Goal: Task Accomplishment & Management: Manage account settings

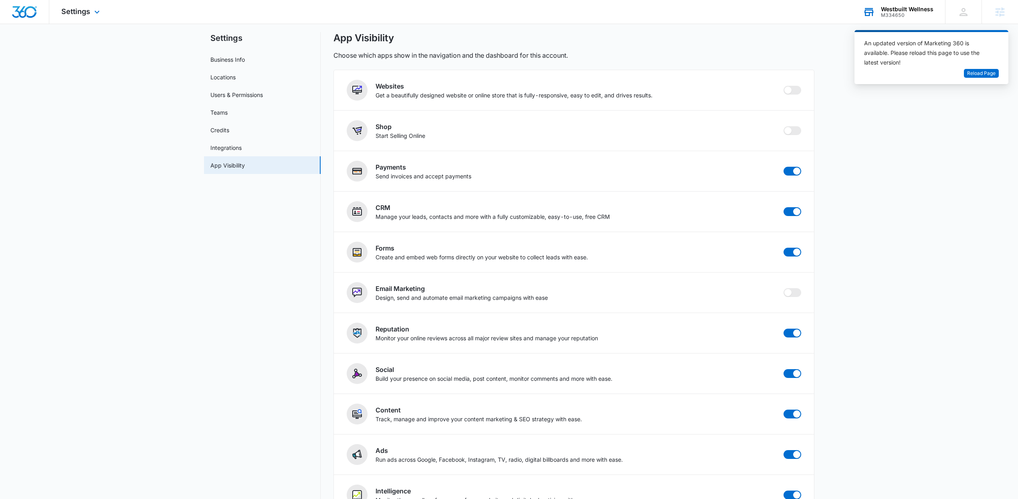
click at [900, 14] on div "M334650" at bounding box center [907, 15] width 52 height 6
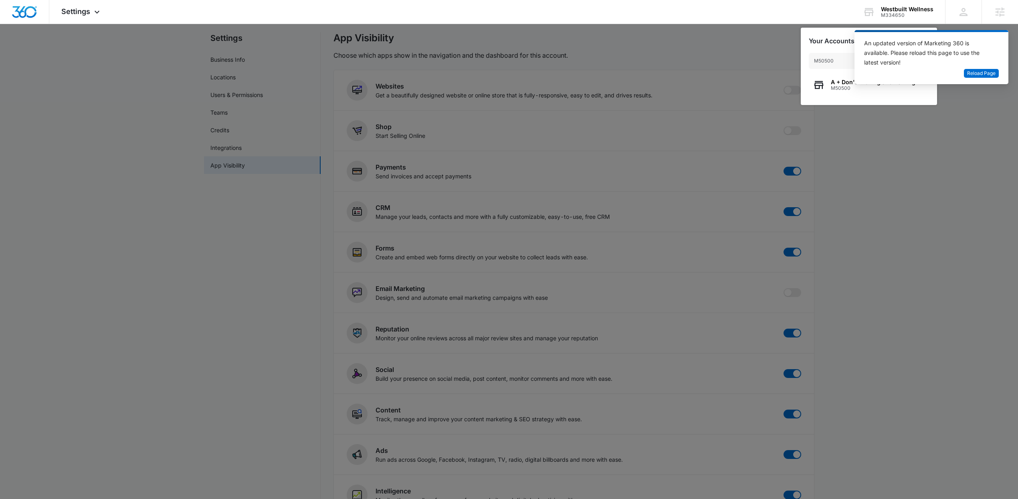
type input "M50500"
click at [856, 89] on div "An updated version of Marketing 360 is available. Please reload this page to us…" at bounding box center [931, 60] width 154 height 61
click at [844, 89] on span "M50500" at bounding box center [873, 88] width 85 height 6
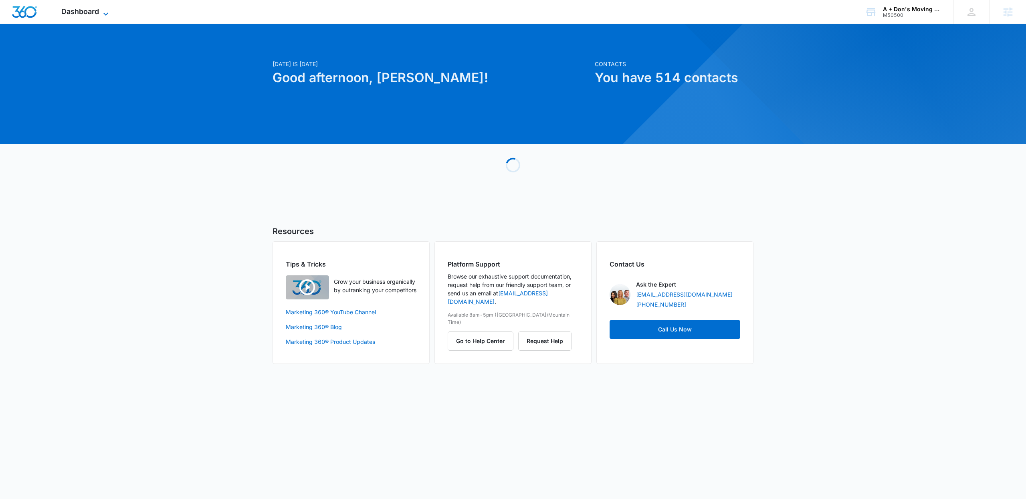
click at [99, 13] on span "Dashboard" at bounding box center [80, 11] width 38 height 8
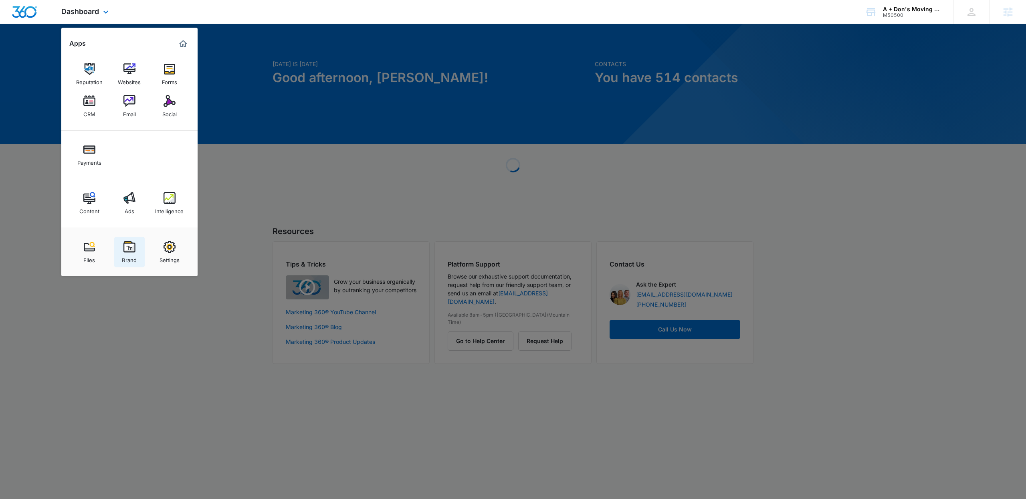
click at [138, 259] on link "Brand" at bounding box center [129, 252] width 30 height 30
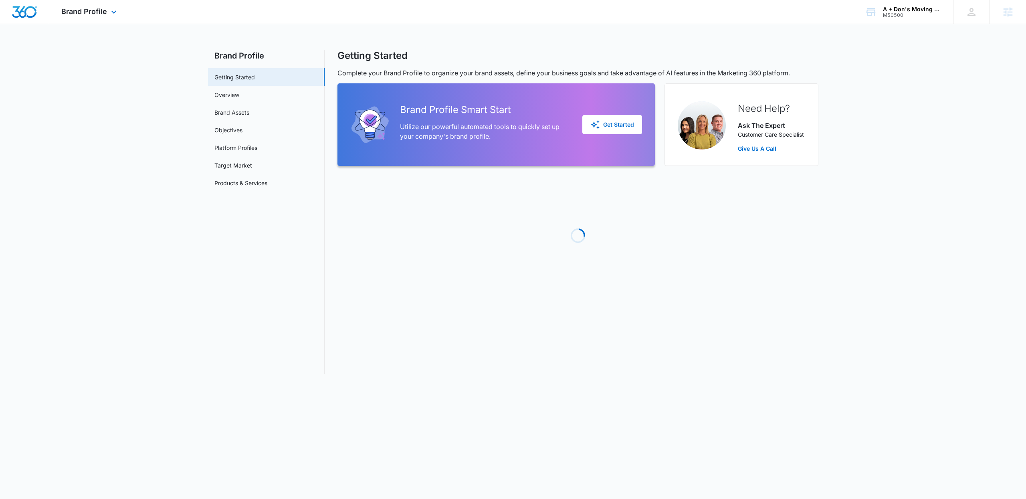
click at [116, 17] on div "Brand Profile Apps Reputation Websites Forms CRM Email Social Payments Content …" at bounding box center [89, 12] width 81 height 24
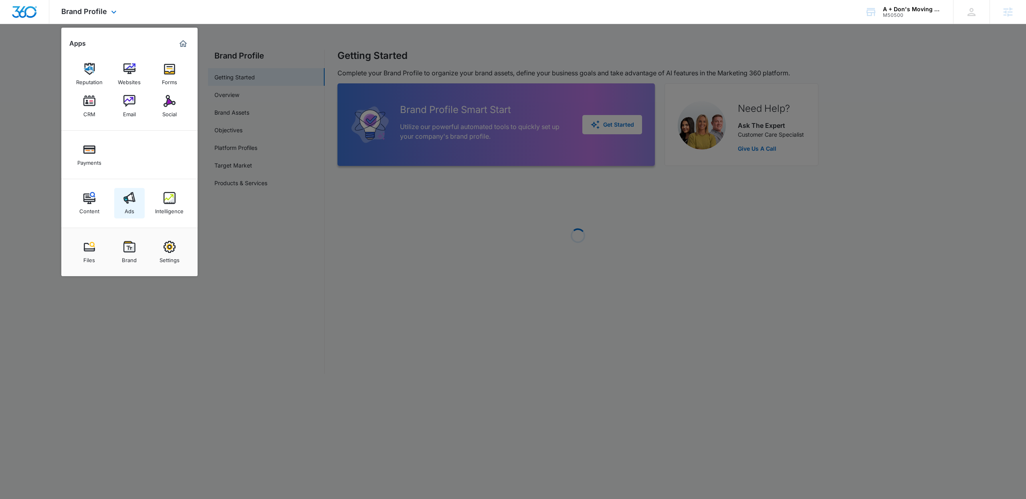
click at [135, 207] on link "Ads" at bounding box center [129, 203] width 30 height 30
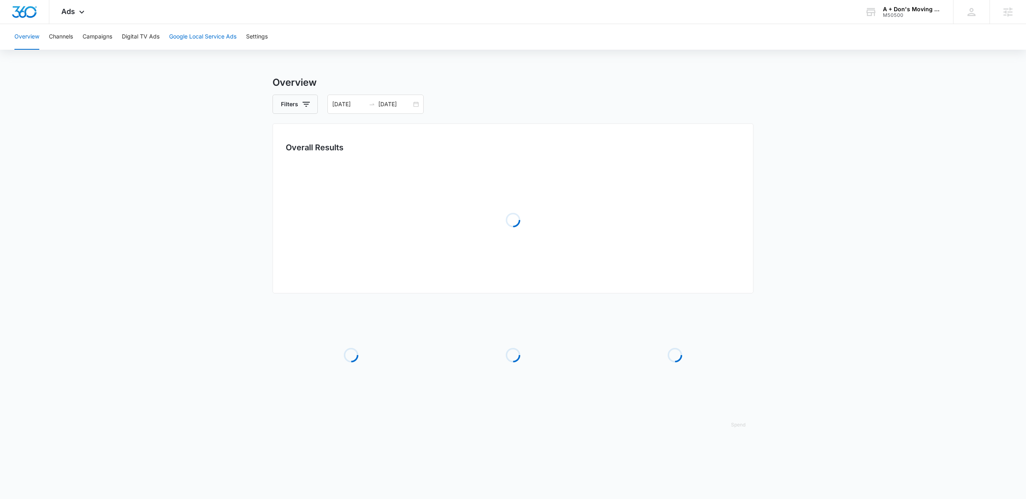
click at [221, 41] on button "Google Local Service Ads" at bounding box center [202, 37] width 67 height 26
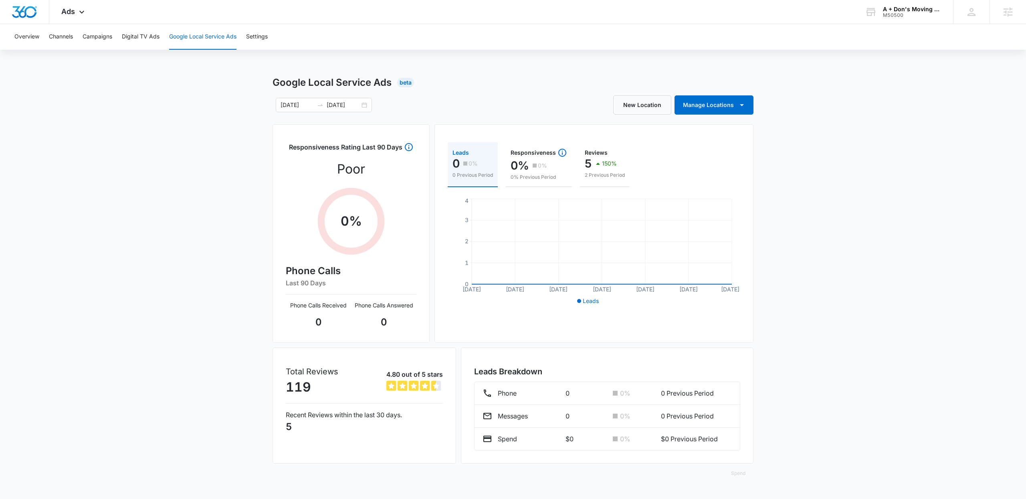
click at [198, 40] on button "Google Local Service Ads" at bounding box center [202, 37] width 67 height 26
click at [746, 106] on icon "button" at bounding box center [742, 105] width 10 height 10
click at [726, 144] on div "A+ Don's Moving & Hauling" at bounding box center [722, 143] width 75 height 6
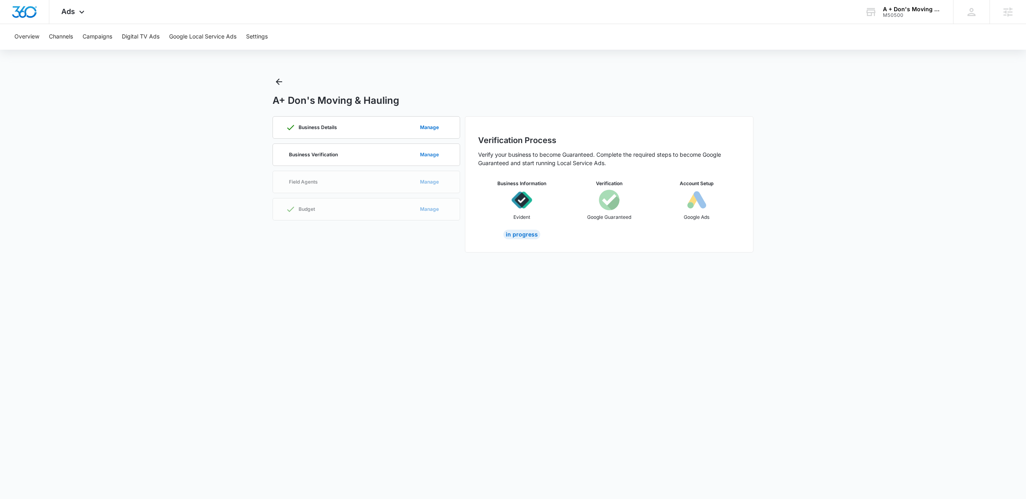
click at [424, 156] on button "Manage" at bounding box center [429, 154] width 35 height 19
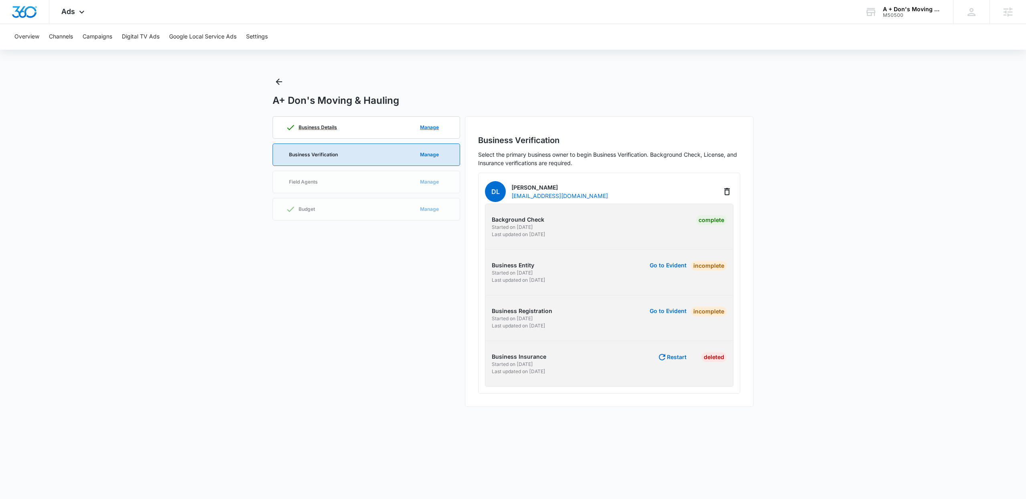
click at [404, 123] on div "Business Details Manage" at bounding box center [366, 128] width 161 height 22
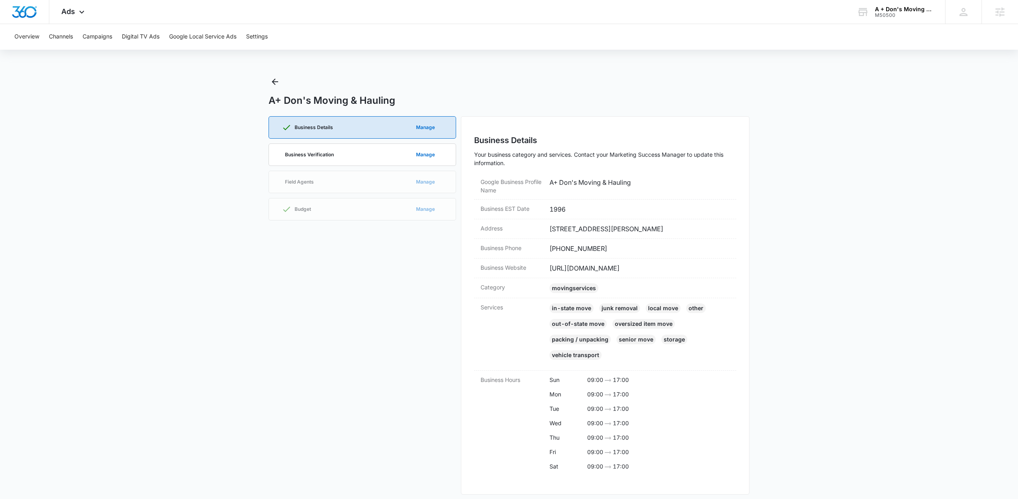
click at [282, 79] on div "A+ Don's Moving & Hauling" at bounding box center [508, 90] width 481 height 31
click at [271, 82] on icon "Back" at bounding box center [275, 82] width 10 height 10
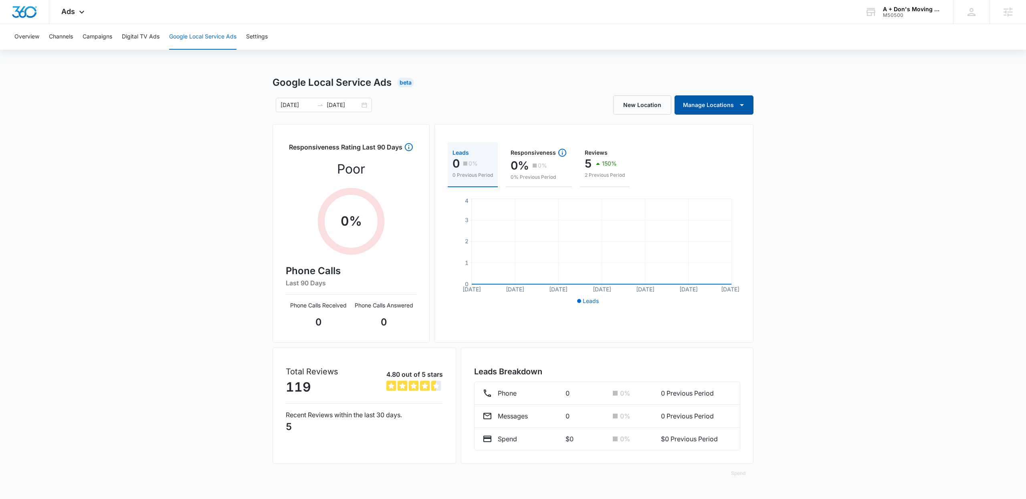
click at [733, 111] on button "Manage Locations" at bounding box center [713, 104] width 79 height 19
click at [723, 130] on div "A Don's Moving and Hauling" at bounding box center [722, 131] width 75 height 6
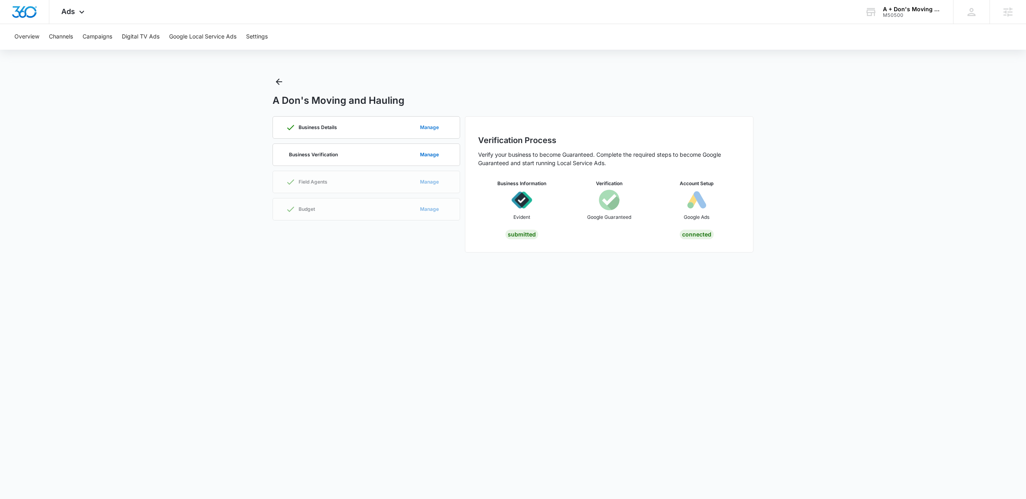
click at [432, 129] on button "Manage" at bounding box center [429, 127] width 35 height 19
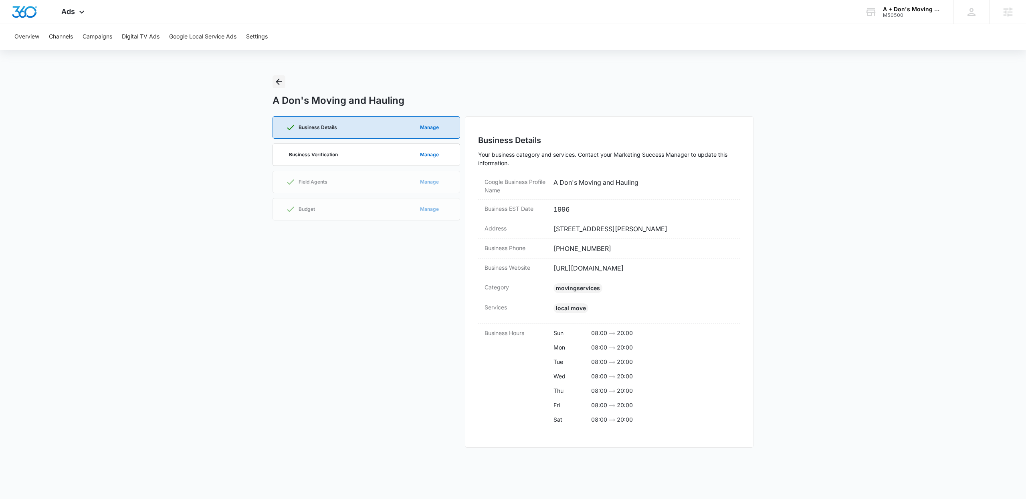
click at [279, 82] on icon "Back" at bounding box center [279, 82] width 6 height 6
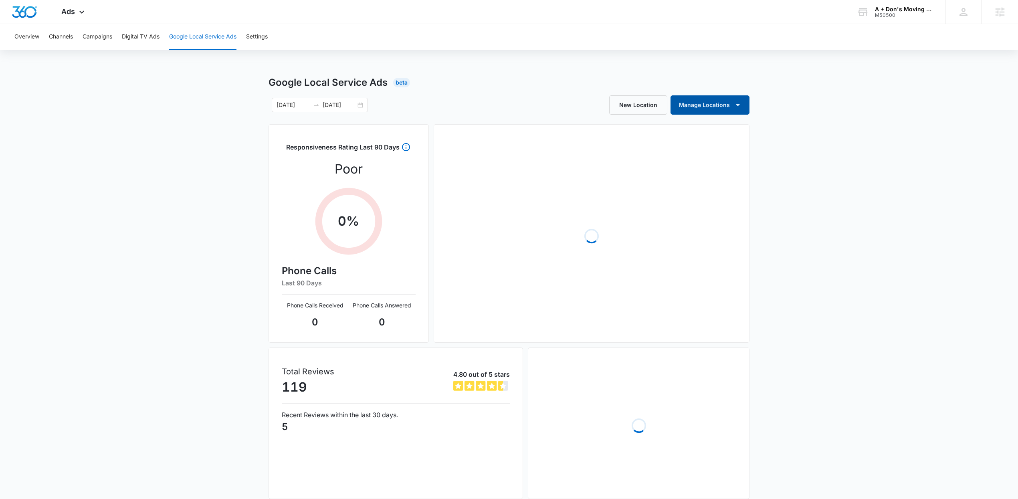
click at [743, 107] on button "Manage Locations" at bounding box center [709, 104] width 79 height 19
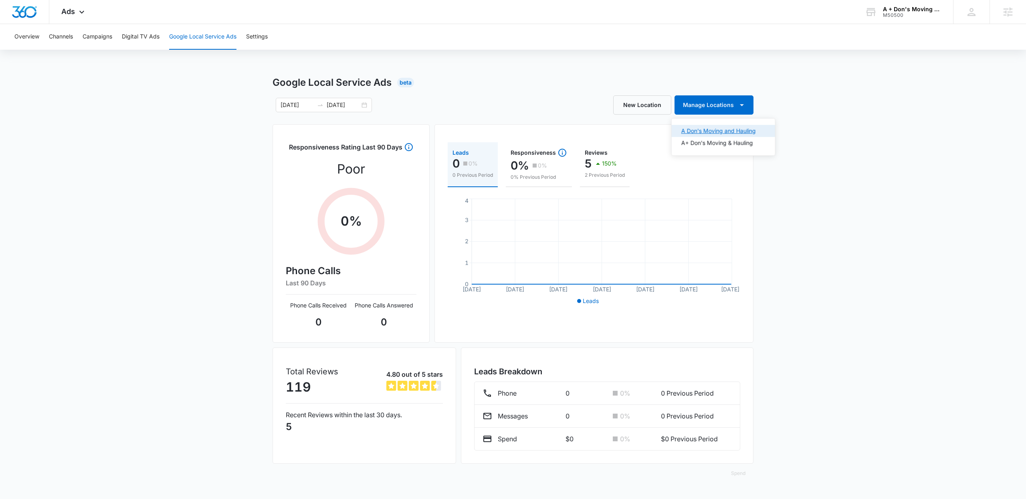
click at [733, 130] on div "A Don's Moving and Hauling" at bounding box center [718, 131] width 75 height 6
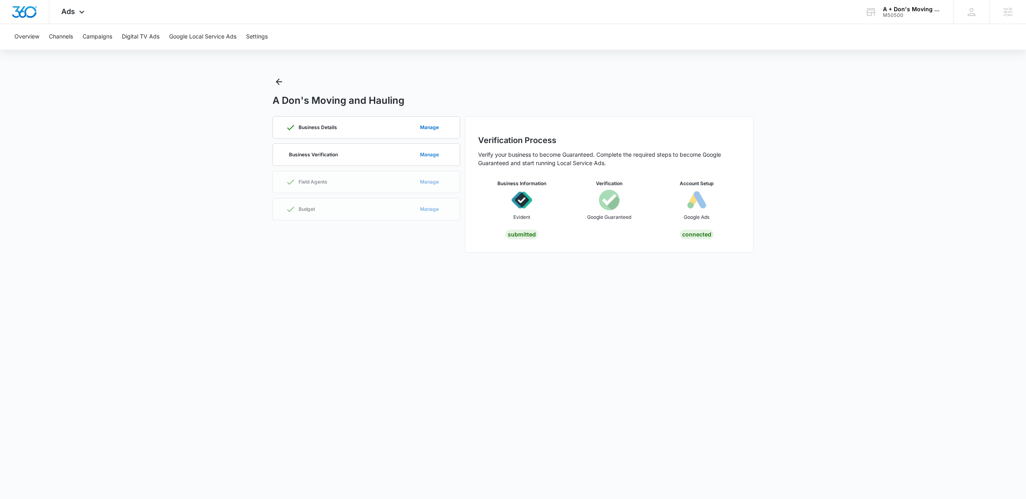
click at [425, 155] on button "Manage" at bounding box center [429, 154] width 35 height 19
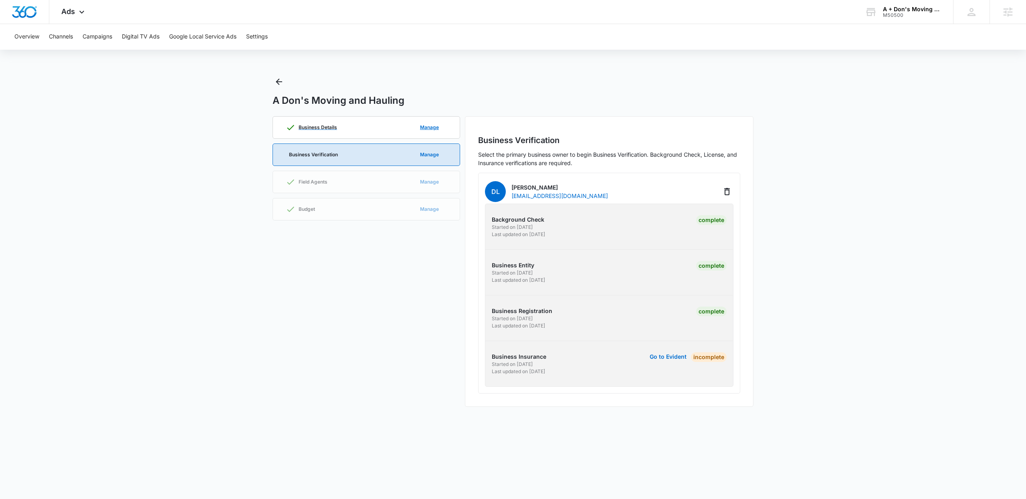
click at [393, 136] on div "Business Details Manage" at bounding box center [366, 128] width 161 height 22
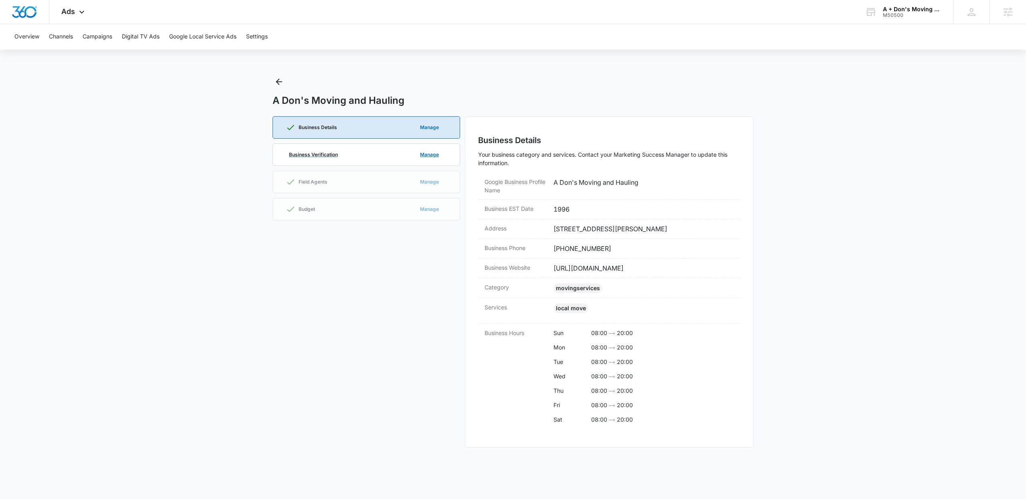
click at [326, 154] on p "Business Verification" at bounding box center [313, 154] width 49 height 5
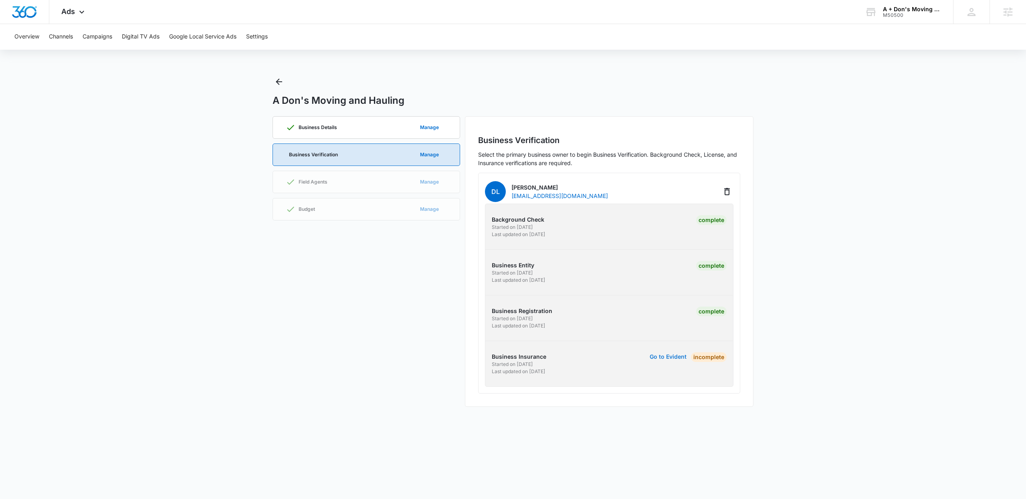
click at [675, 355] on button "Go to Evident" at bounding box center [668, 357] width 37 height 6
click at [660, 356] on button "Go to Evident" at bounding box center [668, 357] width 37 height 6
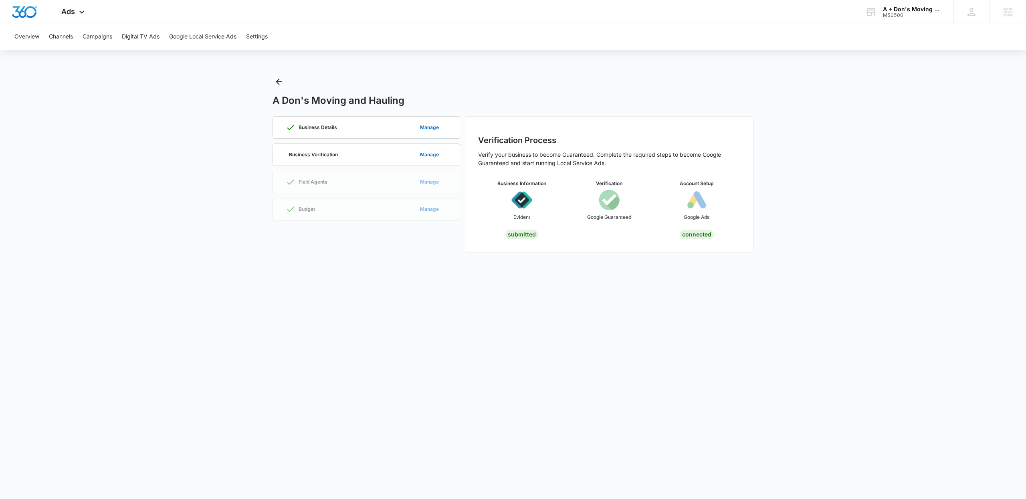
click at [361, 159] on div "Business Verification Manage" at bounding box center [366, 155] width 161 height 22
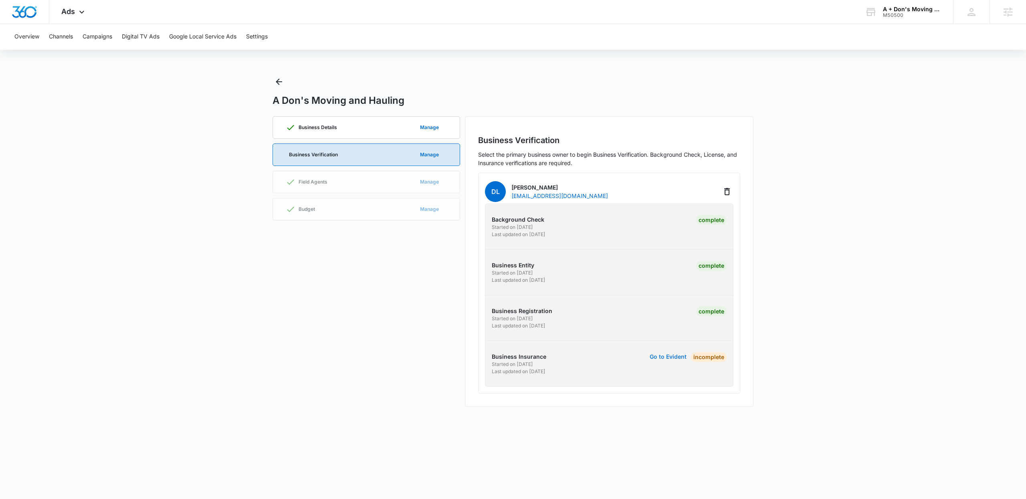
click at [666, 358] on button "Go to Evident" at bounding box center [668, 357] width 37 height 6
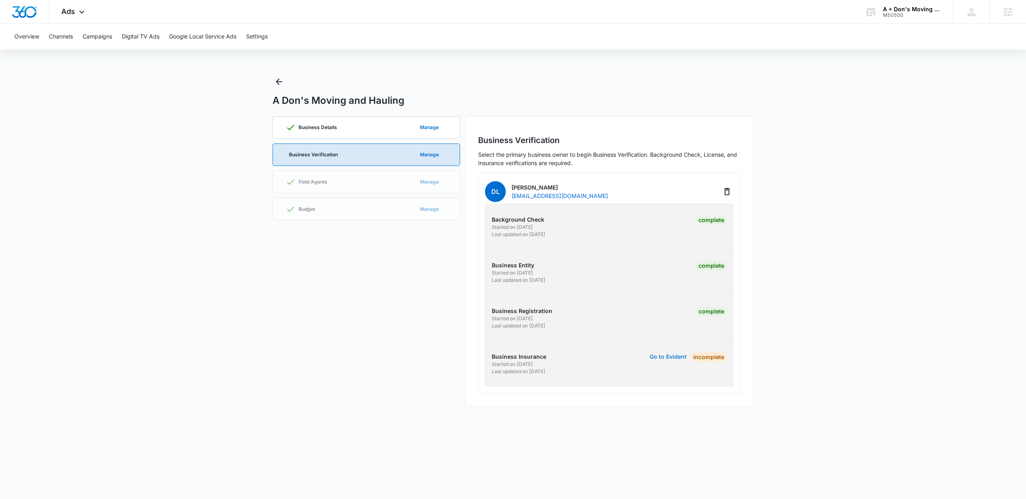
click at [666, 358] on button "Go to Evident" at bounding box center [668, 357] width 37 height 6
click at [673, 359] on button "Go to Evident" at bounding box center [668, 357] width 37 height 6
click at [632, 104] on div "A Don's Moving and Hauling" at bounding box center [512, 101] width 481 height 12
